Goal: Obtain resource: Download file/media

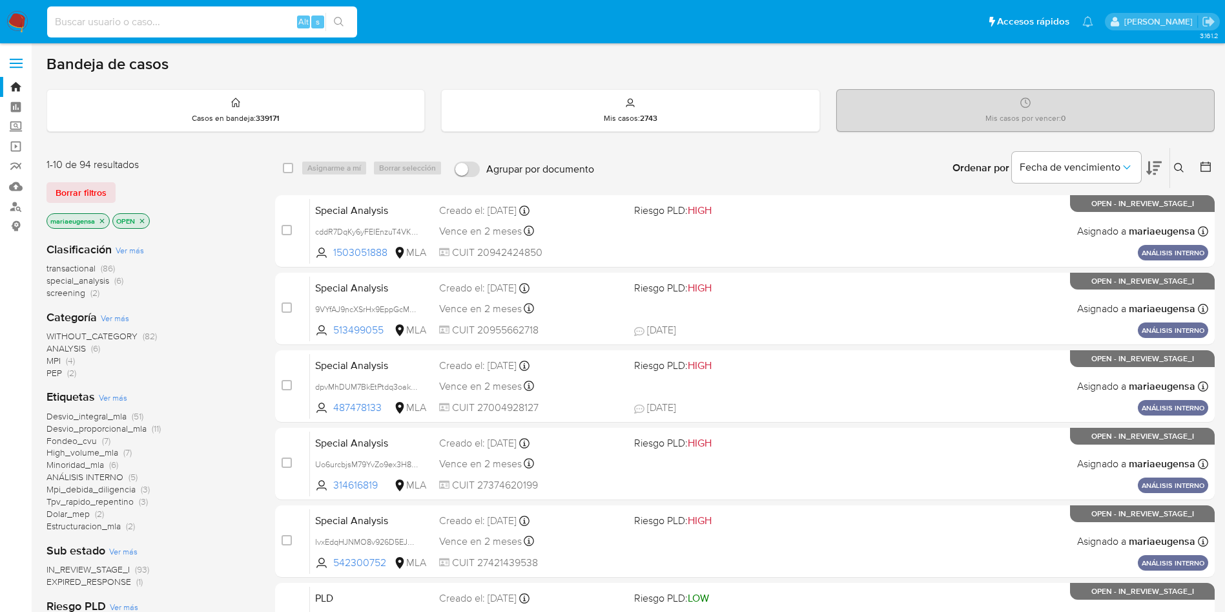
click at [236, 19] on input at bounding box center [202, 22] width 310 height 17
paste input "214980719"
type input "214980719"
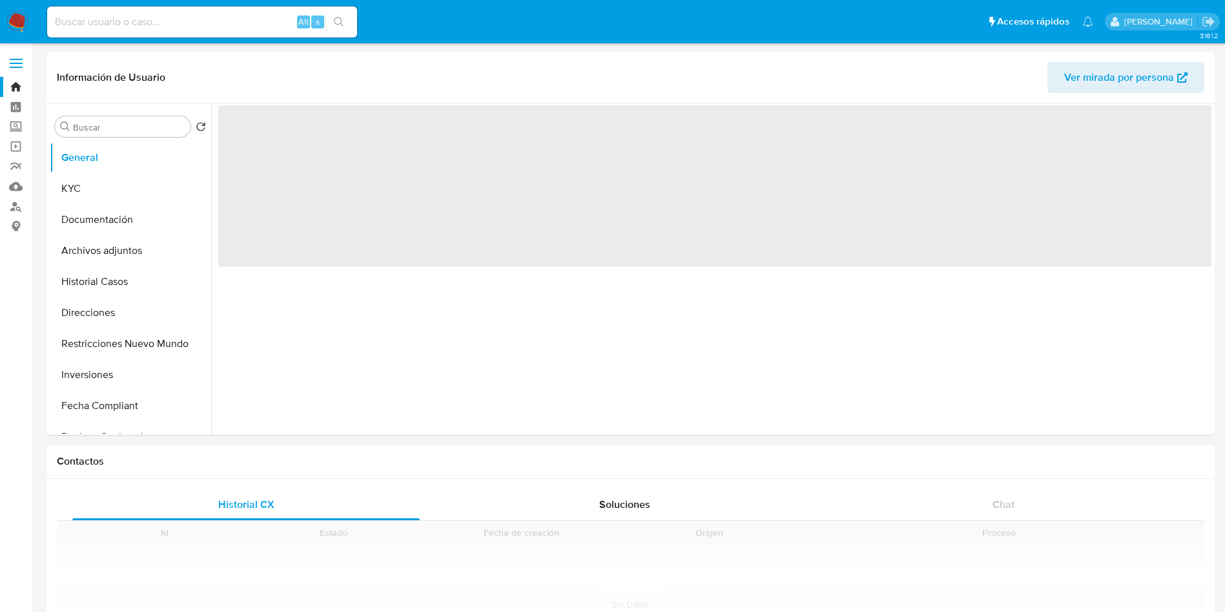
select select "10"
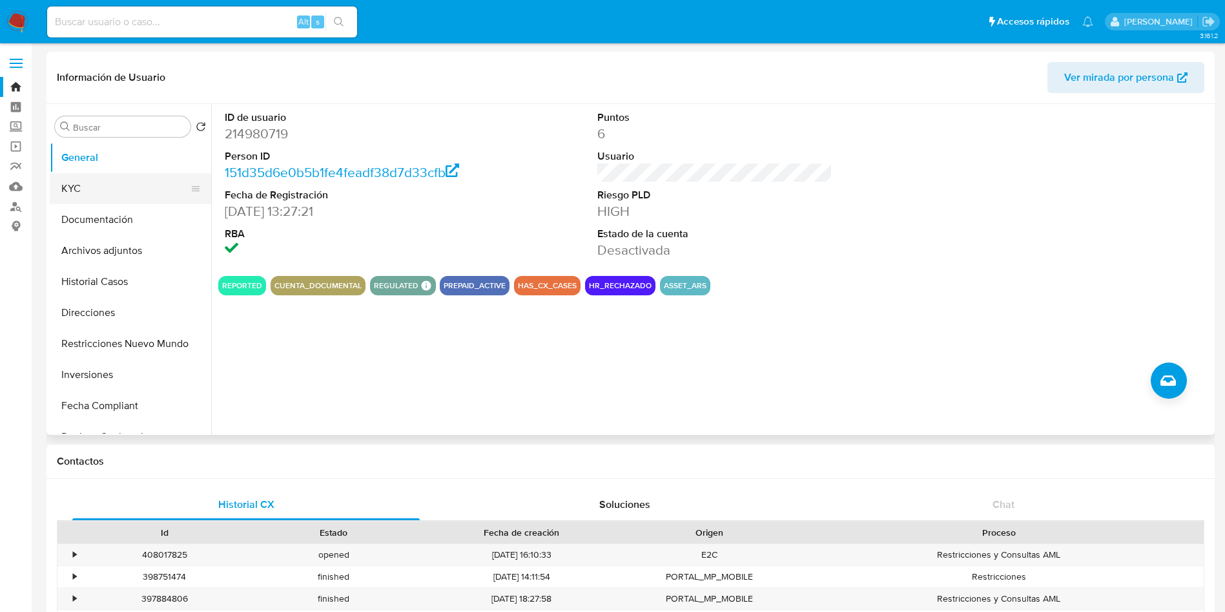
click at [98, 196] on button "KYC" at bounding box center [125, 188] width 151 height 31
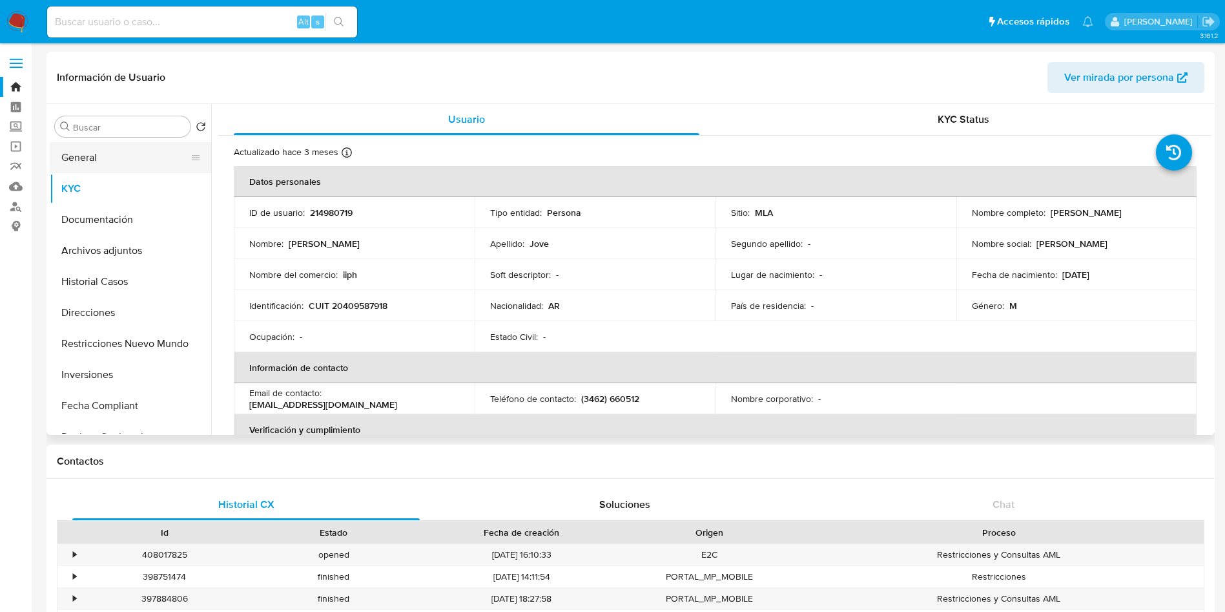
click at [118, 165] on button "General" at bounding box center [125, 157] width 151 height 31
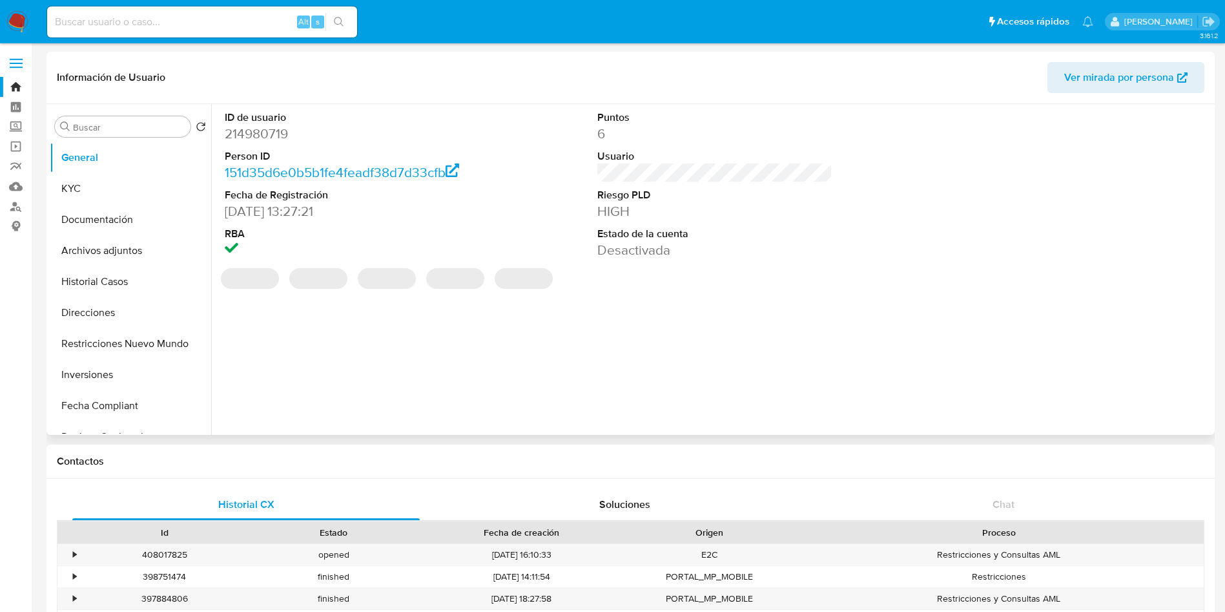
click at [251, 138] on dd "214980719" at bounding box center [343, 134] width 236 height 18
copy dd "214980719"
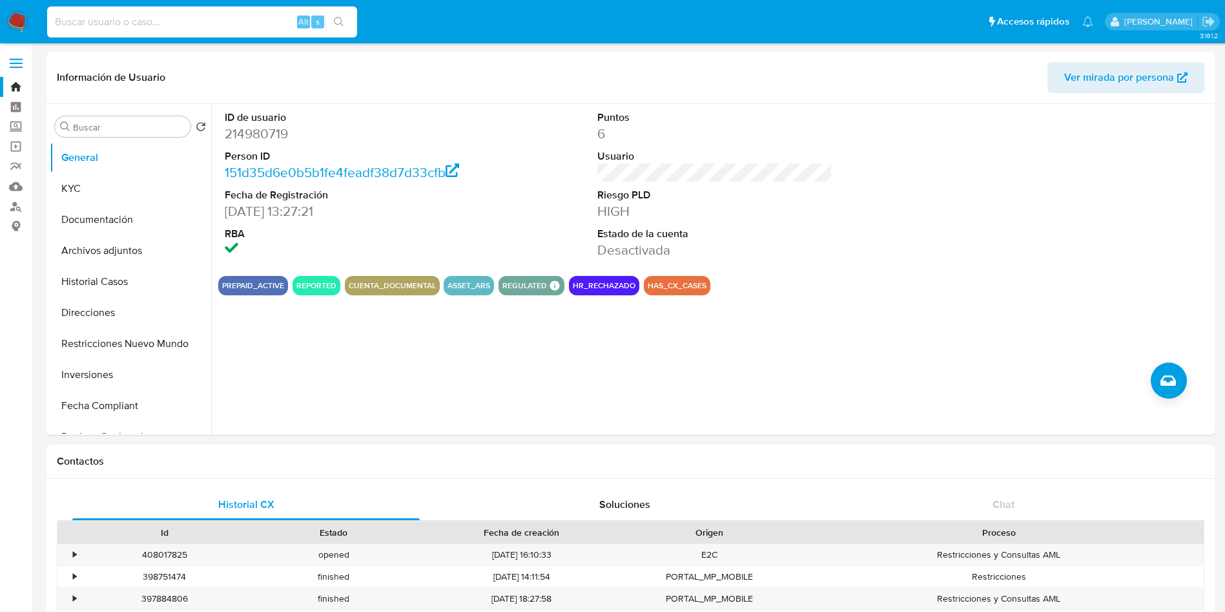
click at [232, 26] on input at bounding box center [202, 22] width 310 height 17
paste input "214980719"
type input "214980719"
click at [118, 119] on div "Buscar" at bounding box center [123, 126] width 136 height 21
click at [118, 126] on input "Buscar" at bounding box center [129, 127] width 112 height 12
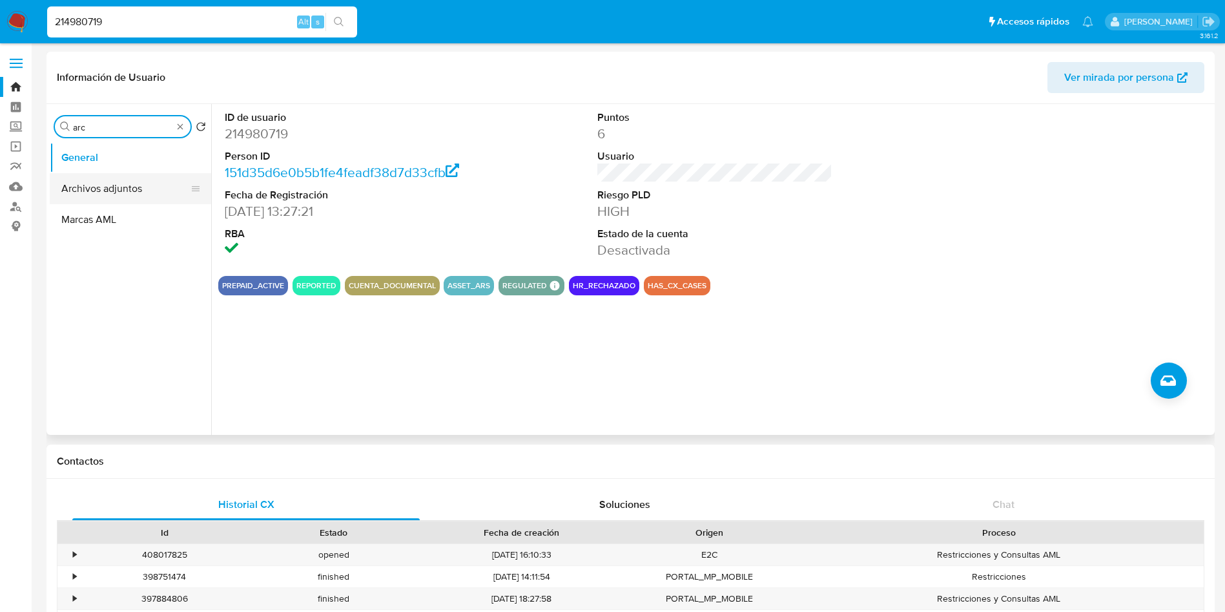
type input "arc"
click at [127, 189] on button "Archivos adjuntos" at bounding box center [125, 188] width 151 height 31
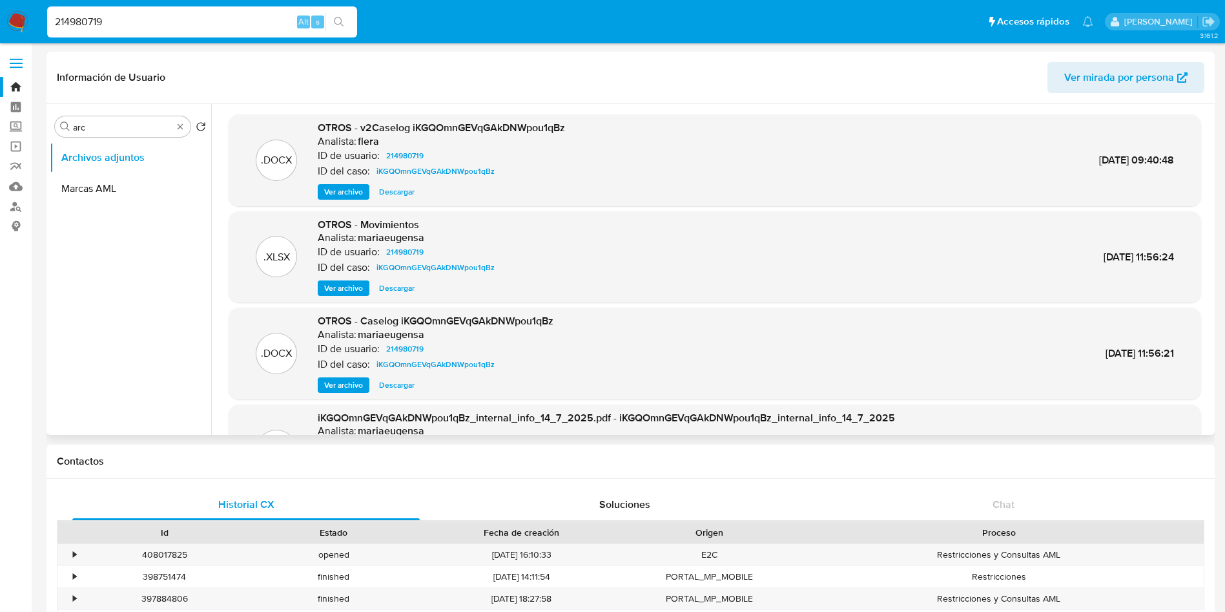
click at [397, 189] on span "Descargar" at bounding box center [397, 191] width 36 height 13
click at [181, 298] on ul "Archivos adjuntos Marcas AML" at bounding box center [130, 287] width 161 height 291
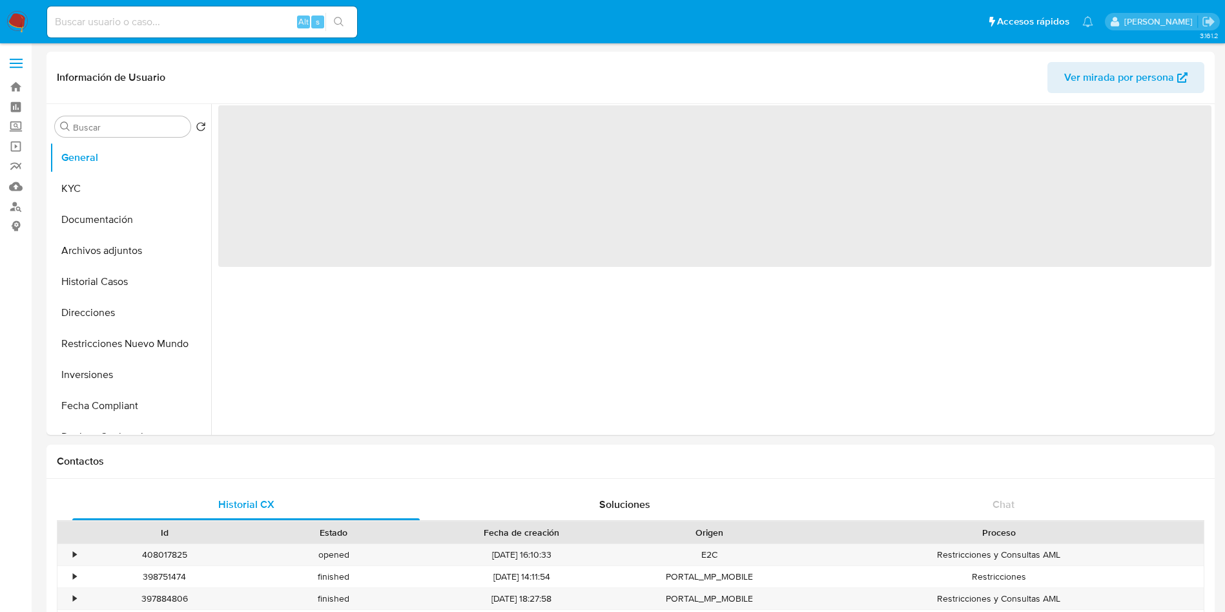
select select "10"
